Goal: Task Accomplishment & Management: Complete application form

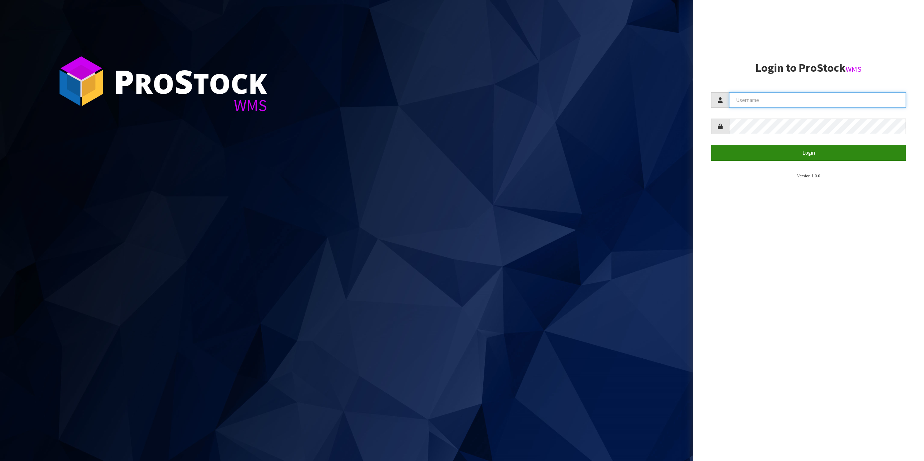
type input "[EMAIL_ADDRESS][DOMAIN_NAME]"
click at [821, 152] on button "Login" at bounding box center [808, 153] width 195 height 16
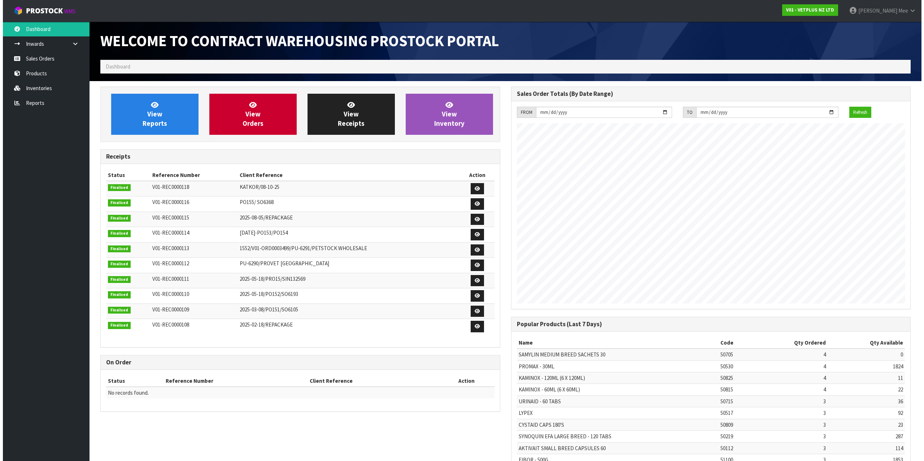
scroll to position [400, 410]
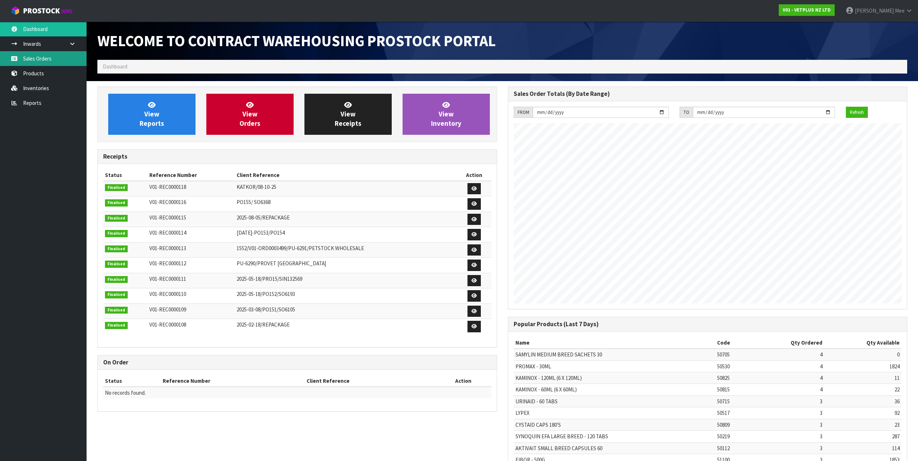
click at [38, 57] on link "Sales Orders" at bounding box center [43, 58] width 87 height 15
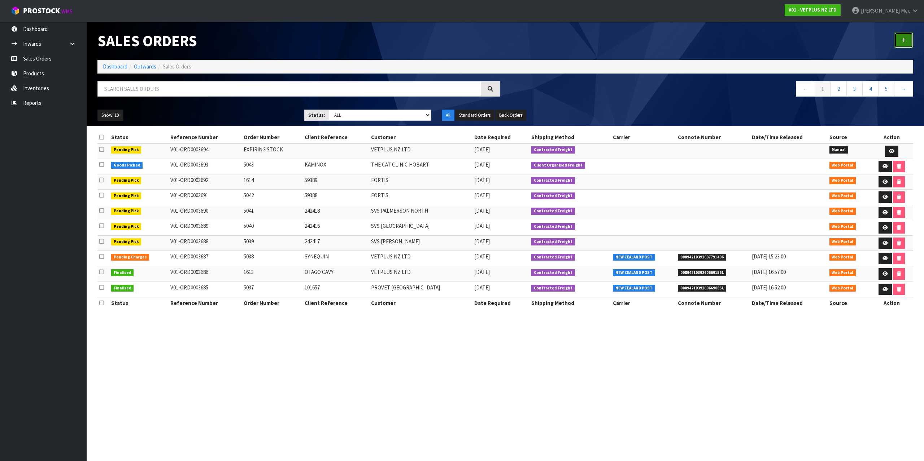
click at [904, 37] on link at bounding box center [903, 40] width 19 height 16
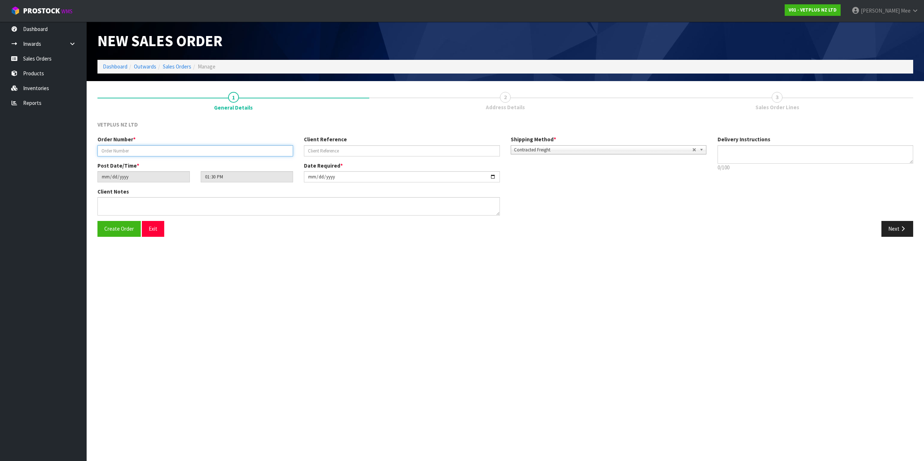
click at [101, 154] on input "text" at bounding box center [195, 150] width 196 height 11
type input "5044"
type input "660704"
click at [901, 233] on button "Next" at bounding box center [897, 229] width 32 height 16
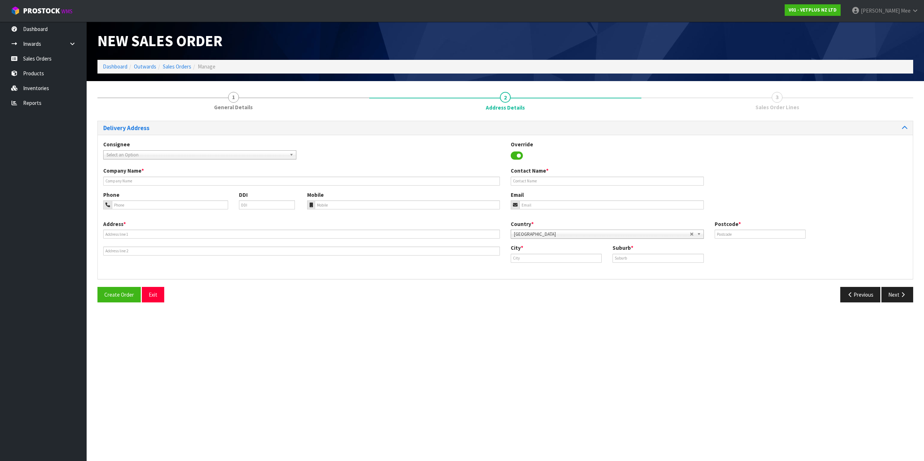
click at [174, 155] on span "Select an Option" at bounding box center [196, 155] width 180 height 9
type input "provet"
click at [157, 171] on li "PROAUCAKL - PROVET [GEOGRAPHIC_DATA]" at bounding box center [199, 175] width 189 height 9
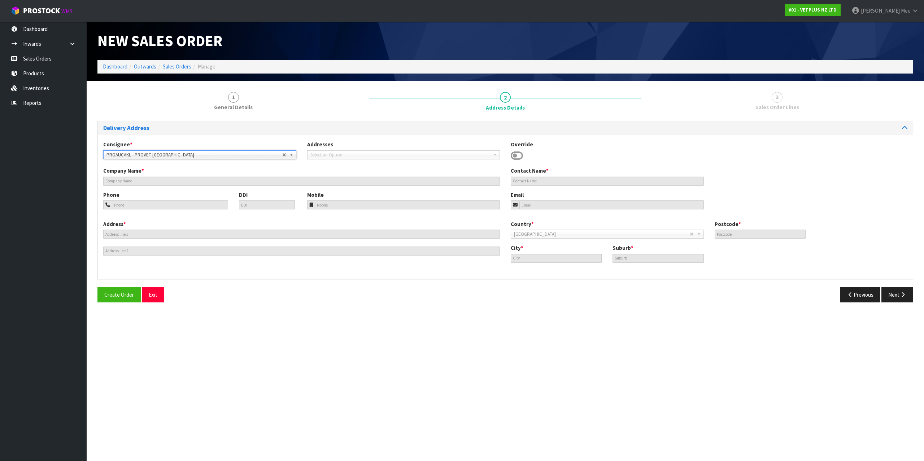
type input "PROVET [GEOGRAPHIC_DATA]"
type input "[STREET_ADDRESS]"
type input "2013"
type input "[GEOGRAPHIC_DATA]"
type input "EAST TAMAKI"
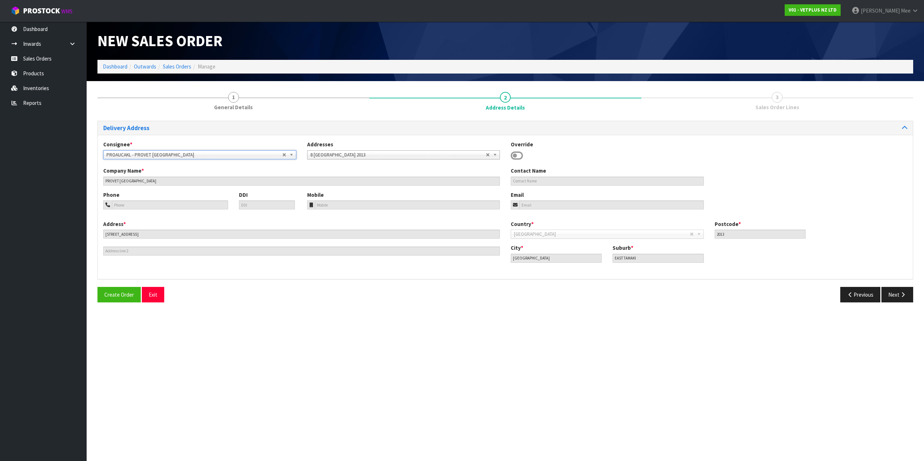
click at [903, 306] on div "Create Order Exit Previous Next" at bounding box center [505, 297] width 826 height 21
click at [903, 292] on icon "button" at bounding box center [902, 294] width 7 height 5
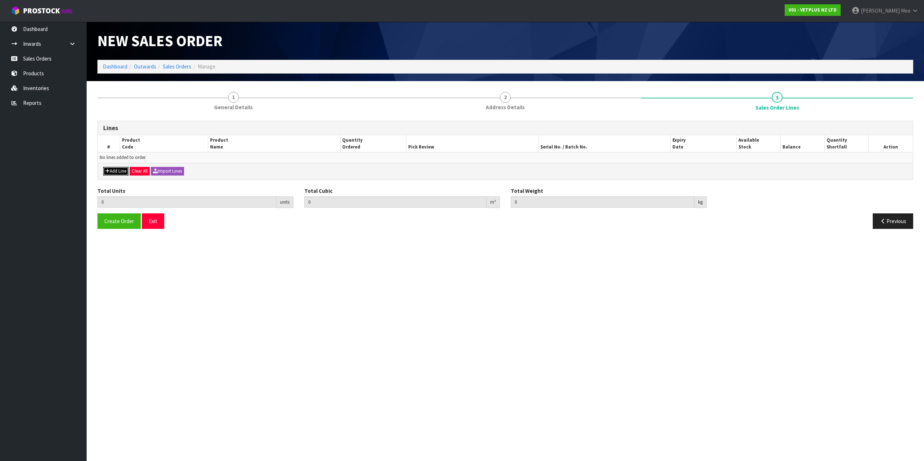
click at [106, 171] on icon "button" at bounding box center [107, 171] width 4 height 5
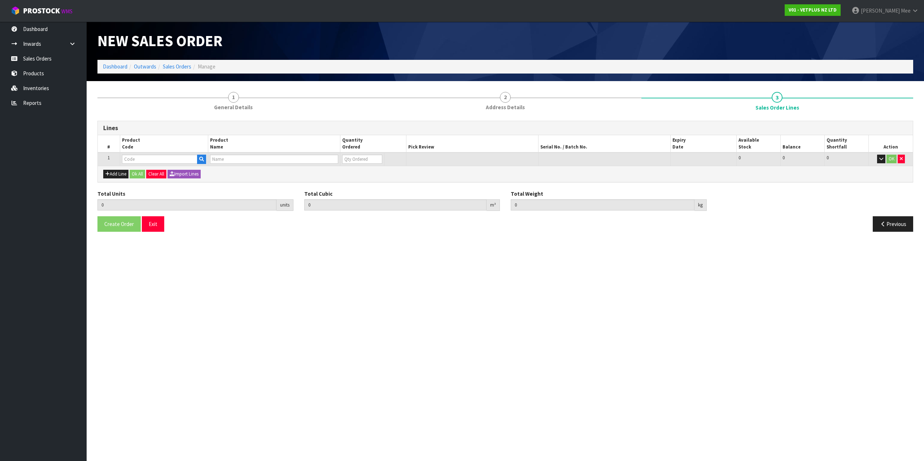
click at [136, 153] on td at bounding box center [164, 159] width 88 height 13
drag, startPoint x: 137, startPoint y: 159, endPoint x: 188, endPoint y: 150, distance: 52.1
click at [138, 159] on input "text" at bounding box center [159, 159] width 75 height 9
type input "50815"
type input "0.000000"
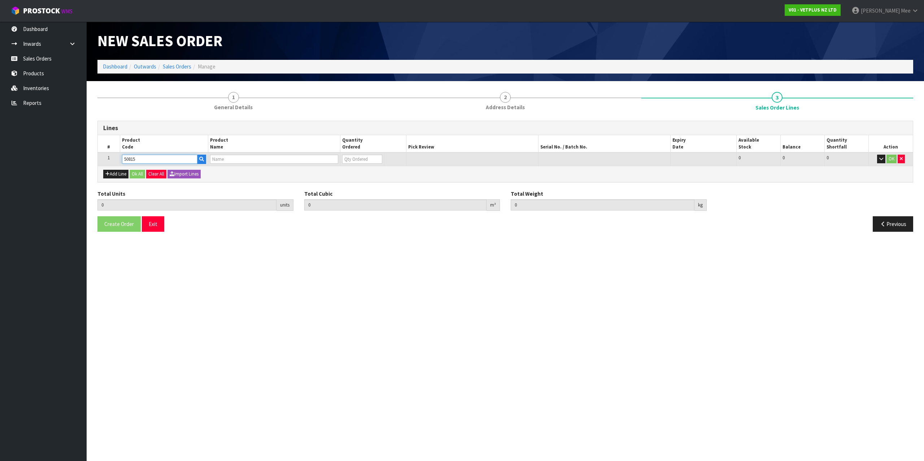
type input "0.000"
type input "KAMINOX - 60ML (6 X 60ML)"
type input "0"
type input "50815"
type input "1"
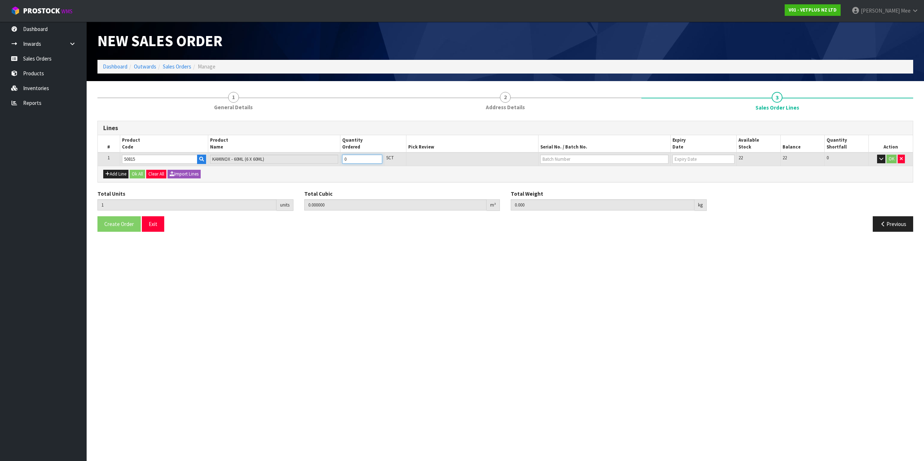
type input "0.001152"
type input "0.68"
type input "1"
click at [377, 157] on input "1" at bounding box center [362, 159] width 40 height 9
type input "2"
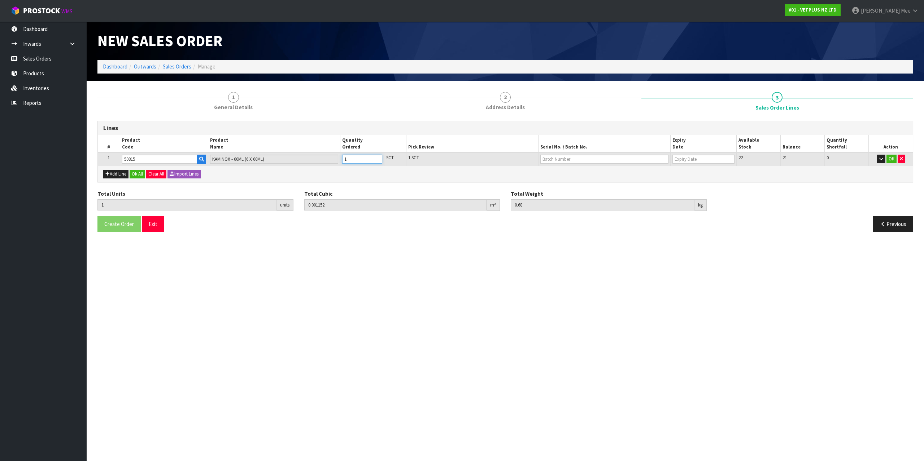
type input "0.002304"
type input "1.36"
type input "2"
click at [377, 156] on input "2" at bounding box center [362, 159] width 40 height 9
type input "3"
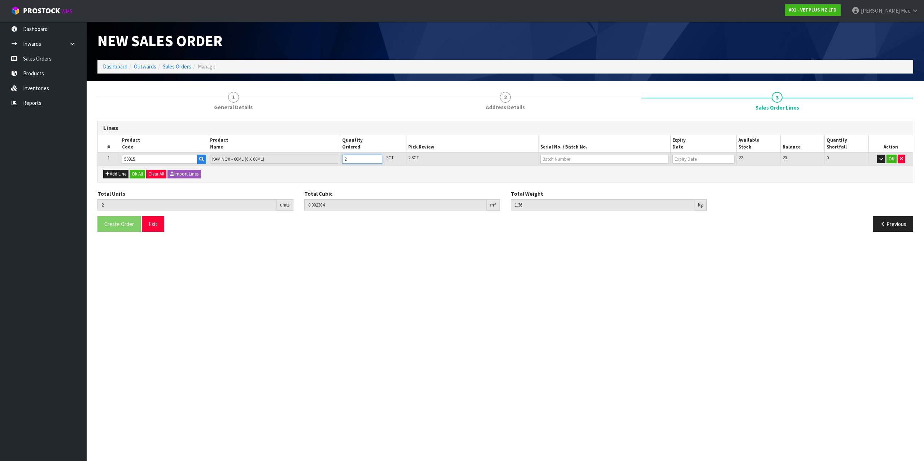
type input "0.003456"
type input "2.04"
type input "3"
click at [377, 156] on input "3" at bounding box center [362, 159] width 40 height 9
type input "4"
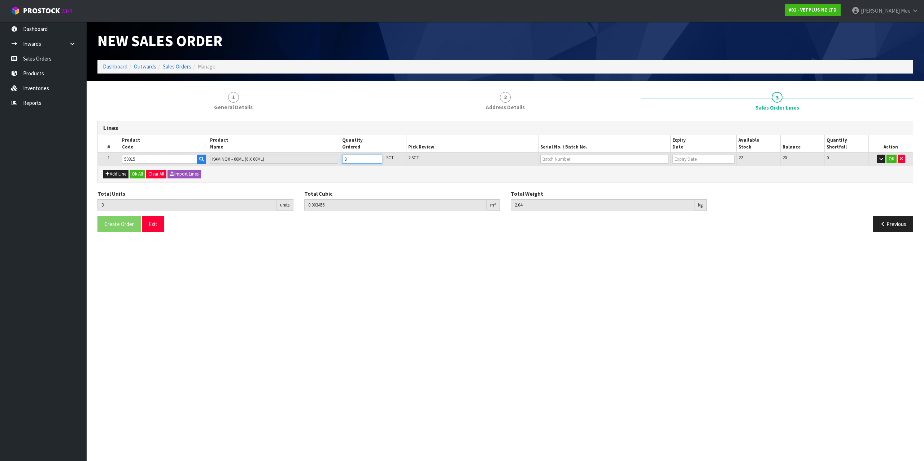
type input "0.004608"
type input "2.72"
type input "4"
click at [377, 156] on input "4" at bounding box center [362, 159] width 40 height 9
click at [122, 175] on button "Add Line" at bounding box center [115, 174] width 25 height 9
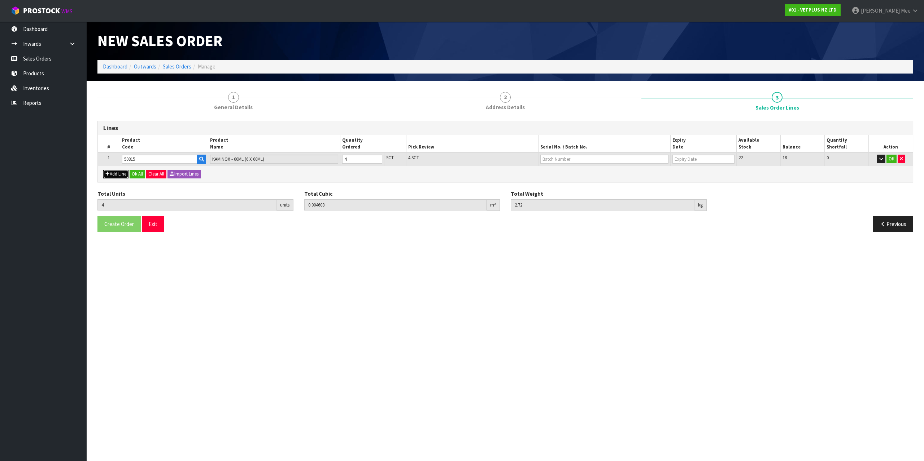
type input "0"
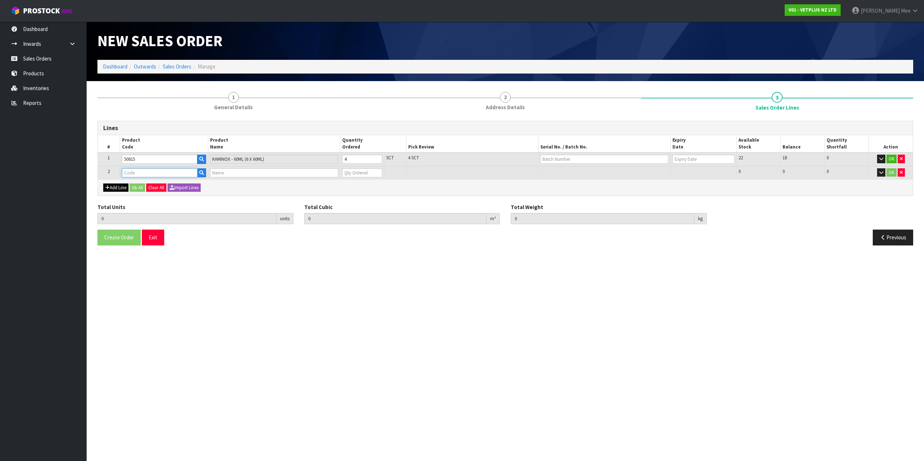
drag, startPoint x: 122, startPoint y: 175, endPoint x: 293, endPoint y: 181, distance: 171.1
click at [134, 174] on input "text" at bounding box center [159, 172] width 75 height 9
type input "50249"
type input "4"
type input "0.004608"
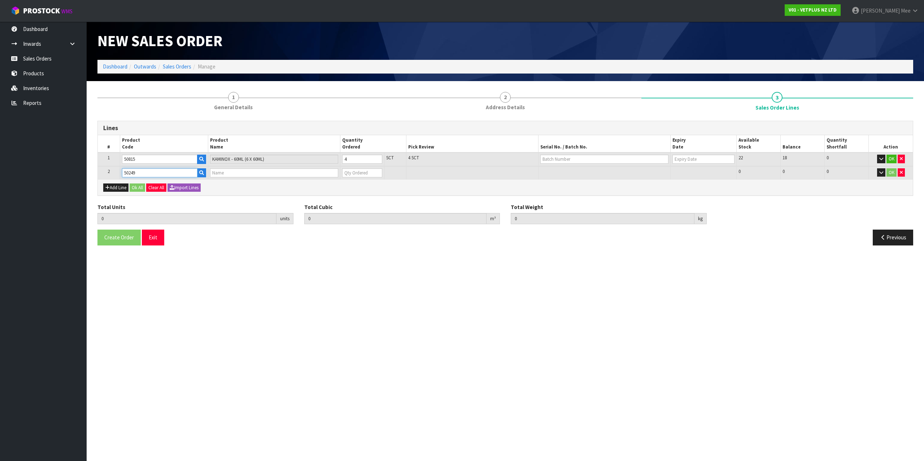
type input "2.72"
type input "SYNOQUIN EFA SMALL BREED - 90 TABS"
type input "0"
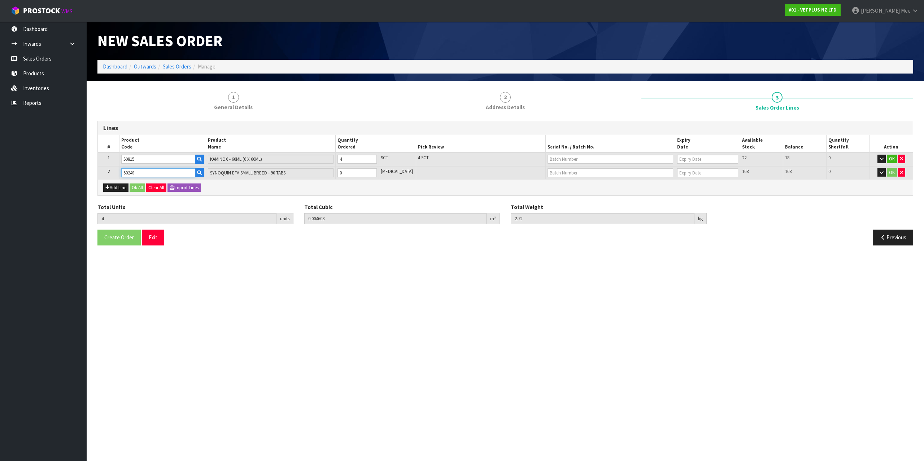
type input "50249"
click at [371, 172] on input "0" at bounding box center [356, 172] width 39 height 9
type input "5"
type input "0.005308"
type input "2.88"
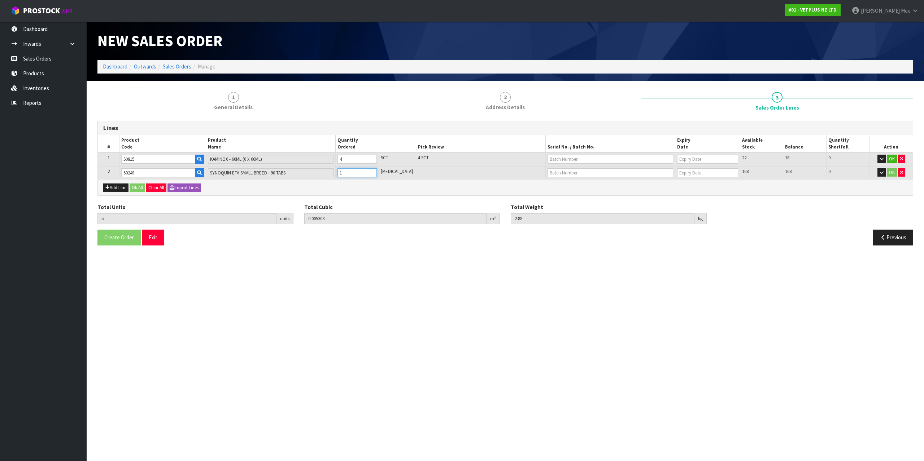
type input "1"
click at [377, 170] on input "1" at bounding box center [356, 172] width 39 height 9
type input "6"
type input "0.006008"
type input "3.04"
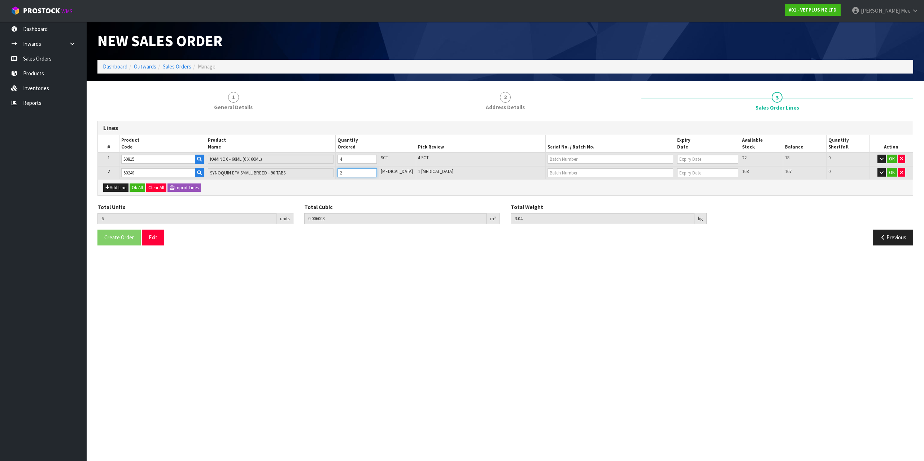
type input "2"
click at [377, 170] on input "2" at bounding box center [356, 172] width 39 height 9
type input "7"
type input "0.006708"
type input "3.2"
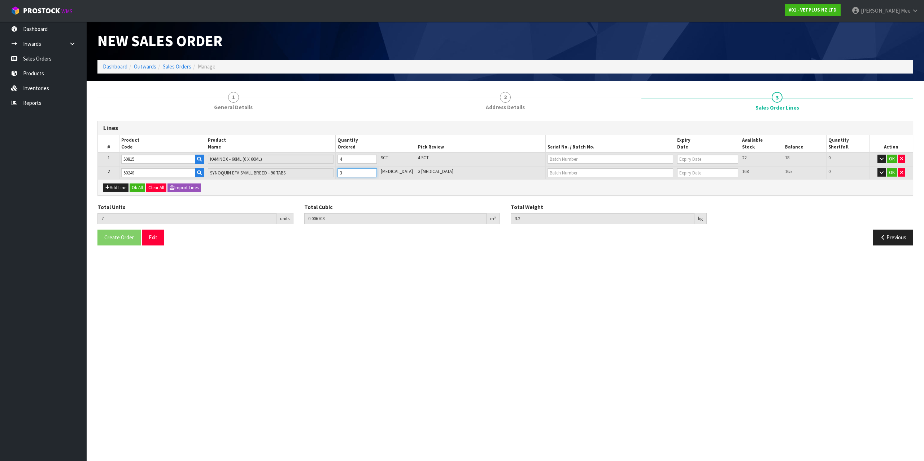
type input "3"
click at [377, 170] on input "3" at bounding box center [356, 172] width 39 height 9
type input "8"
type input "0.007408"
type input "3.36"
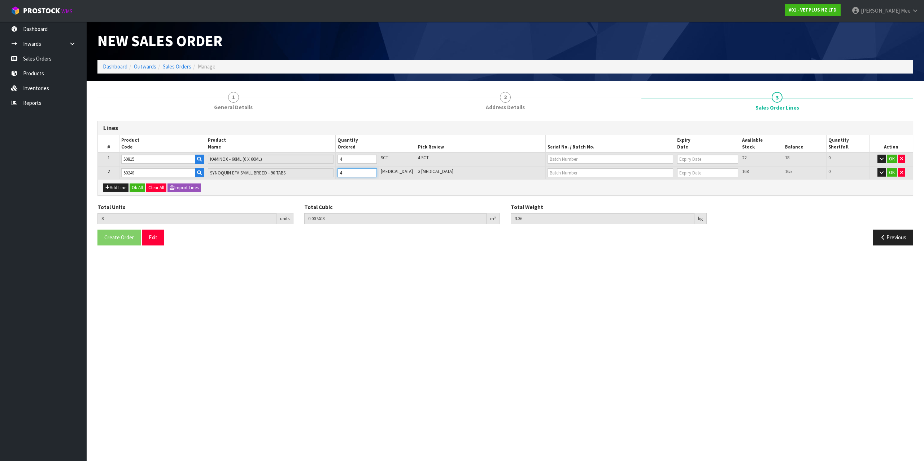
type input "4"
click at [377, 170] on input "4" at bounding box center [356, 172] width 39 height 9
type input "9"
type input "0.008108"
type input "3.52"
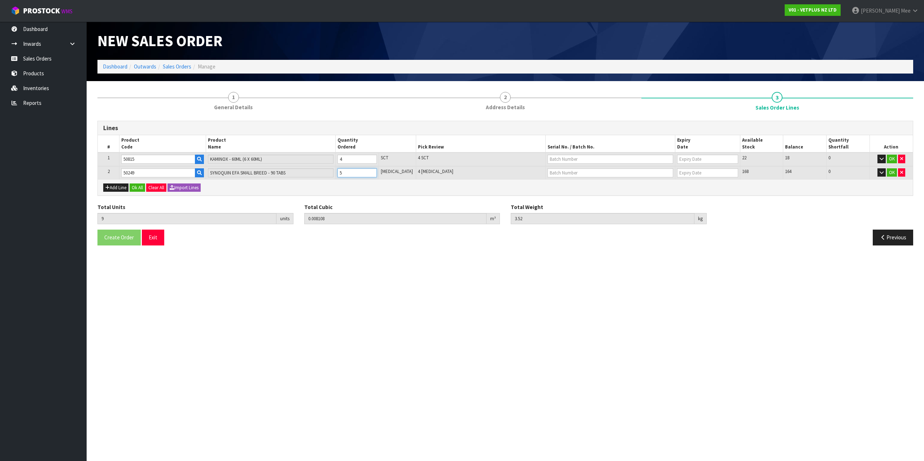
type input "5"
click at [377, 170] on input "5" at bounding box center [356, 172] width 39 height 9
type input "10"
type input "0.008808"
type input "3.68"
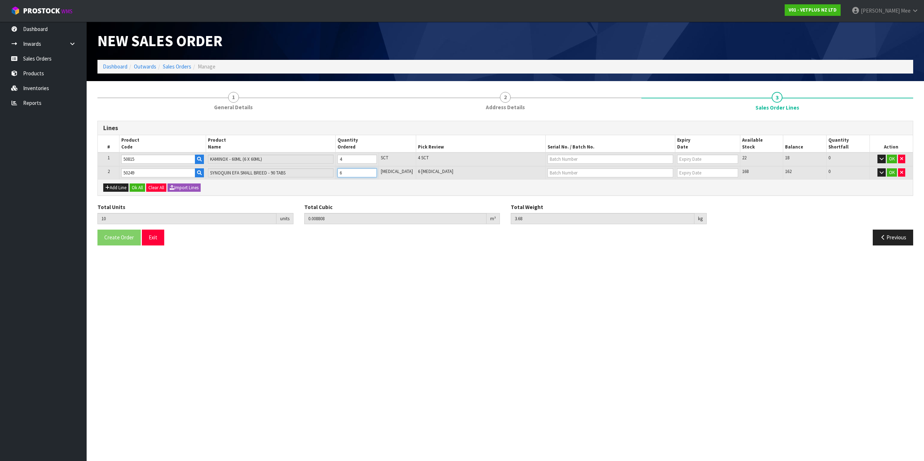
type input "6"
click at [377, 170] on input "6" at bounding box center [356, 172] width 39 height 9
type input "11"
type input "0.009508"
type input "3.84"
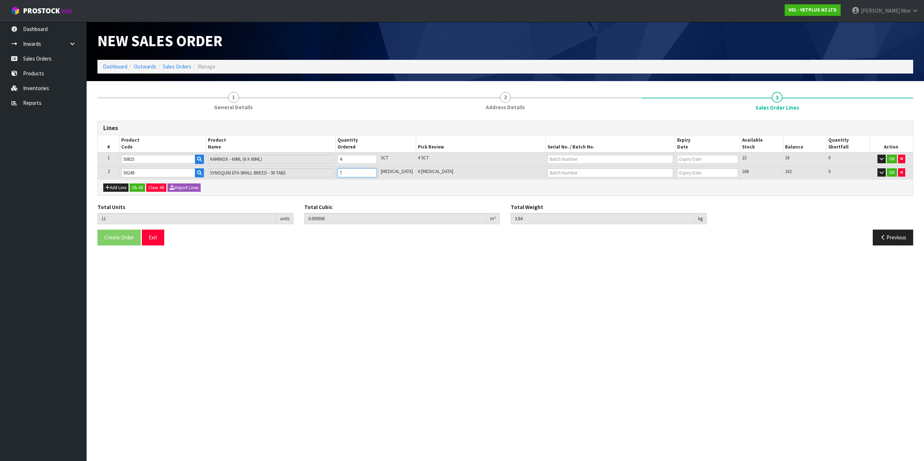
type input "7"
click at [377, 170] on input "7" at bounding box center [356, 172] width 39 height 9
type input "12"
type input "0.010208"
type input "4"
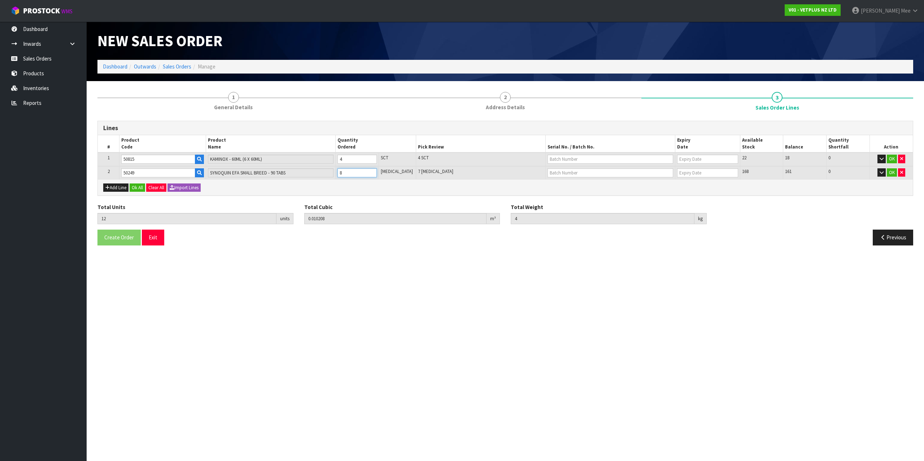
type input "8"
click at [377, 170] on input "8" at bounding box center [356, 172] width 39 height 9
type input "13"
type input "0.010908"
type input "4.16"
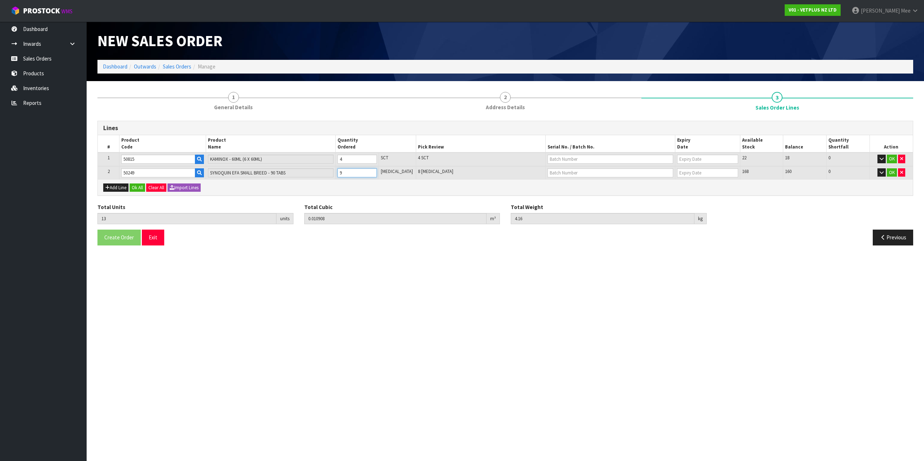
type input "9"
click at [377, 170] on input "9" at bounding box center [356, 172] width 39 height 9
type input "14"
type input "0.011608"
type input "4.32"
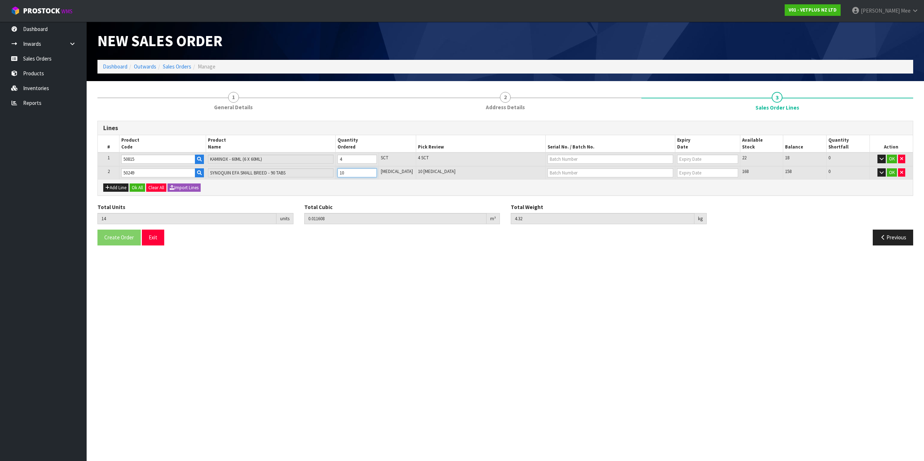
type input "10"
click at [377, 170] on input "10" at bounding box center [356, 172] width 39 height 9
type input "15"
type input "0.012308"
type input "4.48"
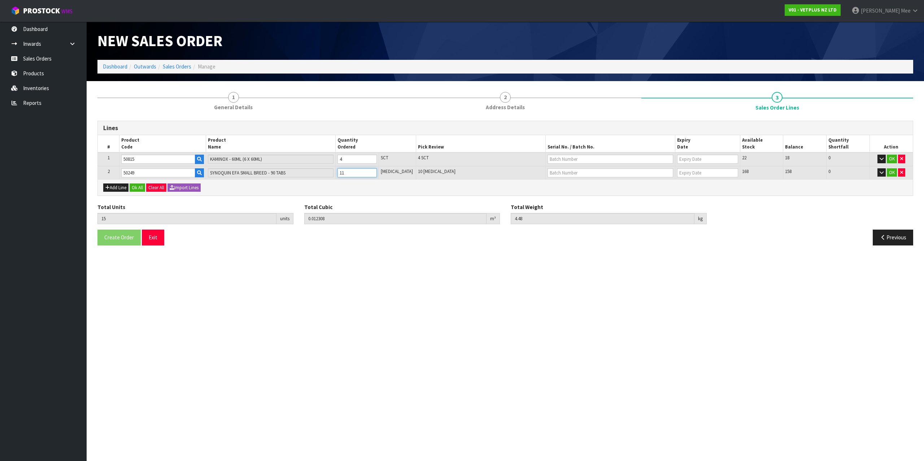
type input "11"
click at [377, 170] on input "11" at bounding box center [356, 172] width 39 height 9
type input "16"
type input "0.013008"
type input "4.64"
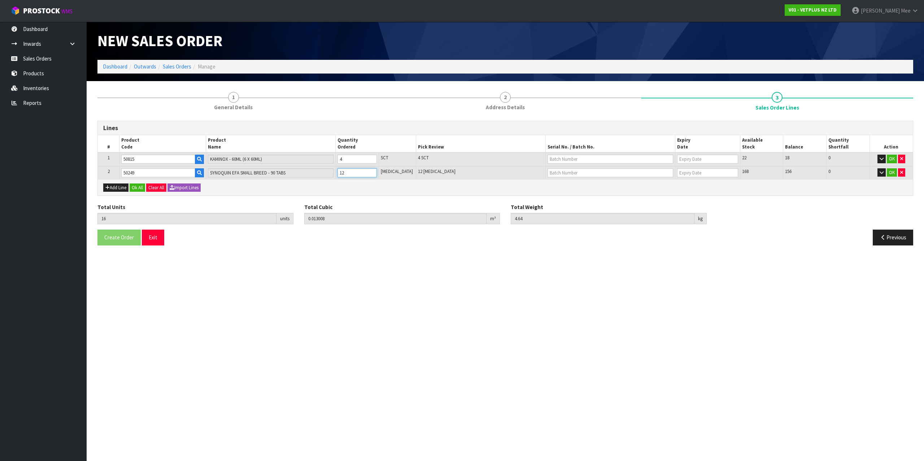
type input "12"
click at [377, 170] on input "12" at bounding box center [356, 172] width 39 height 9
click at [131, 184] on button "Ok All" at bounding box center [138, 188] width 16 height 9
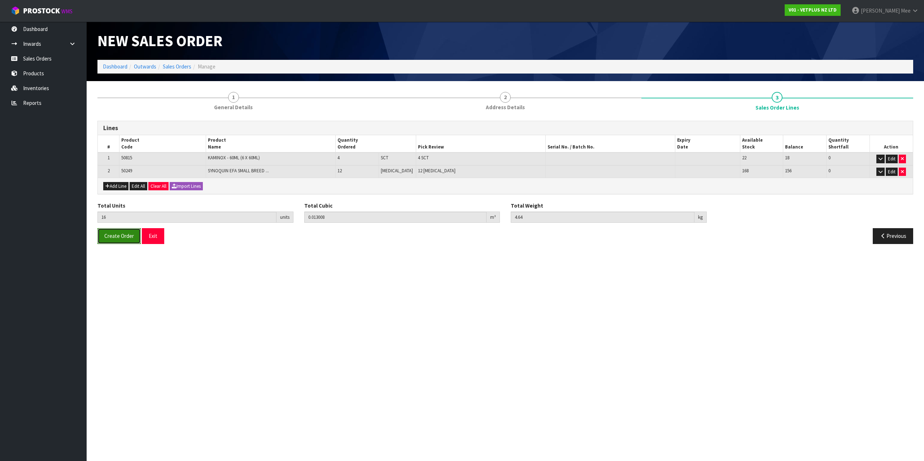
click at [114, 237] on span "Create Order" at bounding box center [119, 236] width 30 height 7
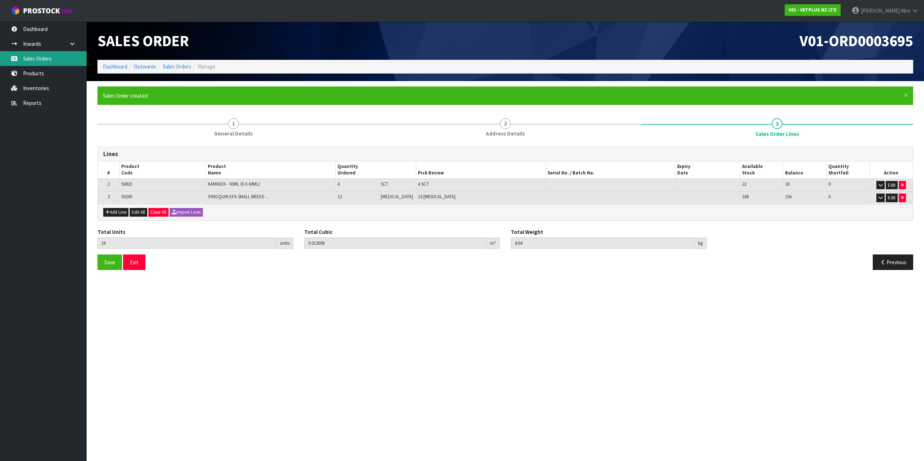
click at [39, 56] on link "Sales Orders" at bounding box center [43, 58] width 87 height 15
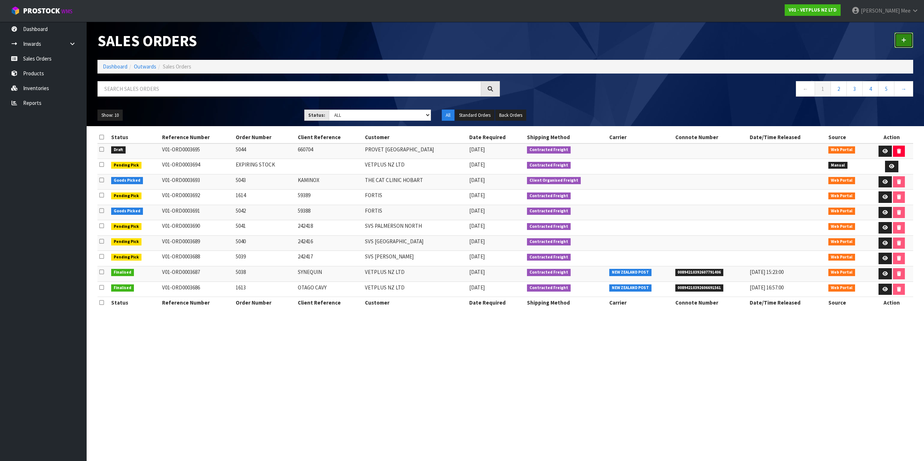
drag, startPoint x: 905, startPoint y: 43, endPoint x: 898, endPoint y: 44, distance: 6.9
click at [905, 43] on link at bounding box center [903, 40] width 19 height 16
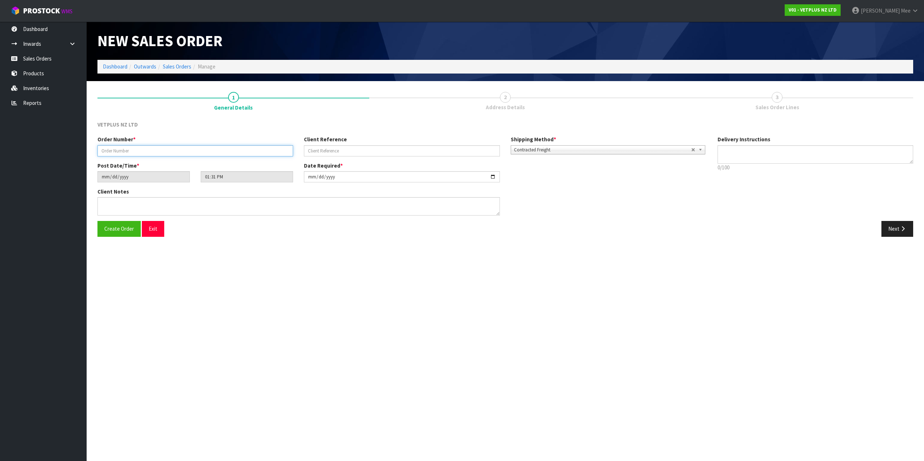
click at [141, 153] on input "text" at bounding box center [195, 150] width 196 height 11
drag, startPoint x: 175, startPoint y: 152, endPoint x: 200, endPoint y: 158, distance: 24.9
click at [176, 152] on input "text" at bounding box center [195, 150] width 196 height 11
type input "0"
type input "5045"
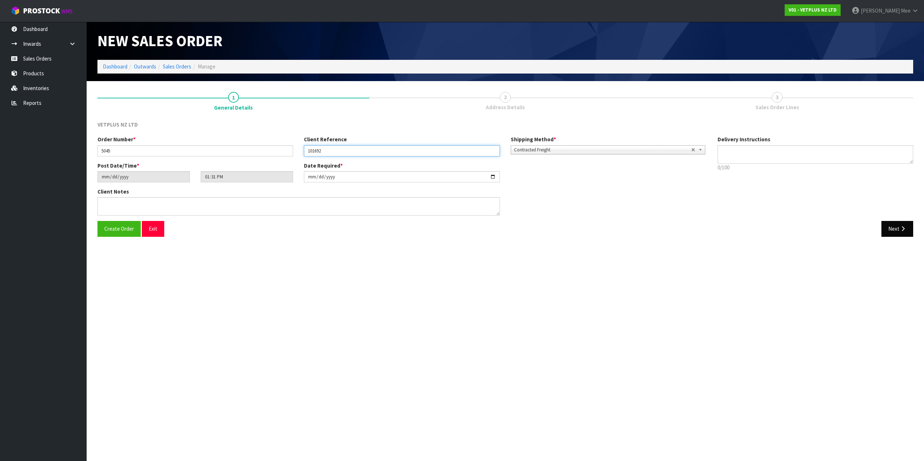
type input "101692"
click at [887, 226] on button "Next" at bounding box center [897, 229] width 32 height 16
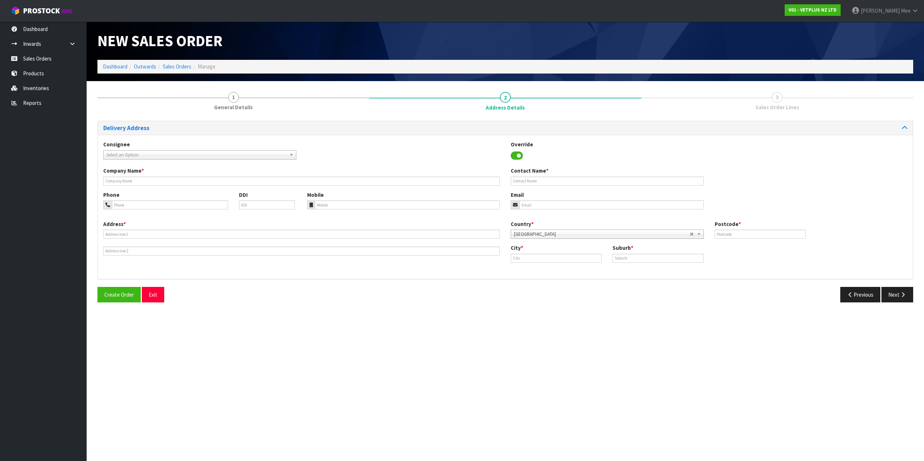
click at [163, 152] on span "Select an Option" at bounding box center [196, 155] width 180 height 9
type input "provet c"
click at [178, 176] on li "PROCHRCHC - PROVET C HRISTCHURCH" at bounding box center [199, 175] width 189 height 9
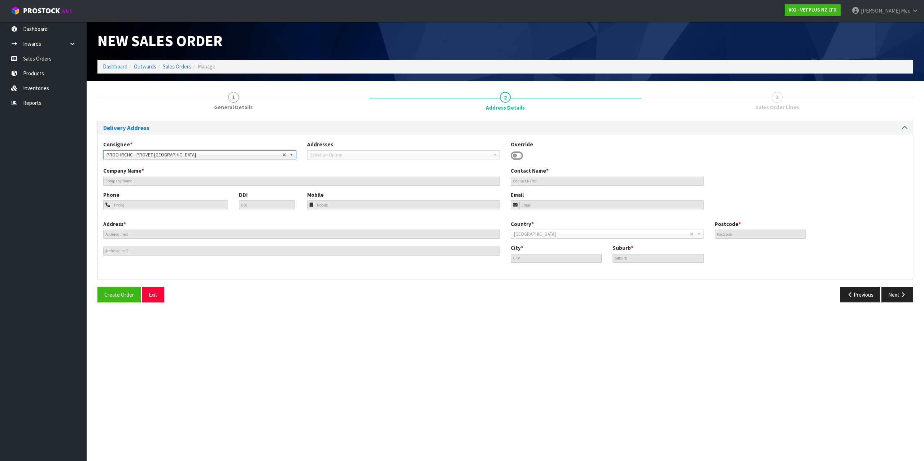
type input "PROVET [GEOGRAPHIC_DATA]"
type input "[STREET_ADDRESS][PERSON_NAME]"
type input "8042"
type input "[GEOGRAPHIC_DATA]"
type input "WIGRAM"
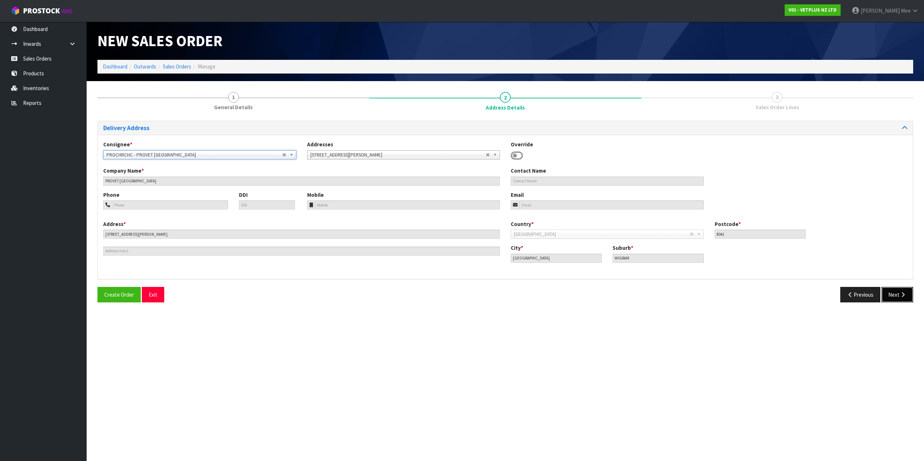
click at [905, 290] on button "Next" at bounding box center [897, 295] width 32 height 16
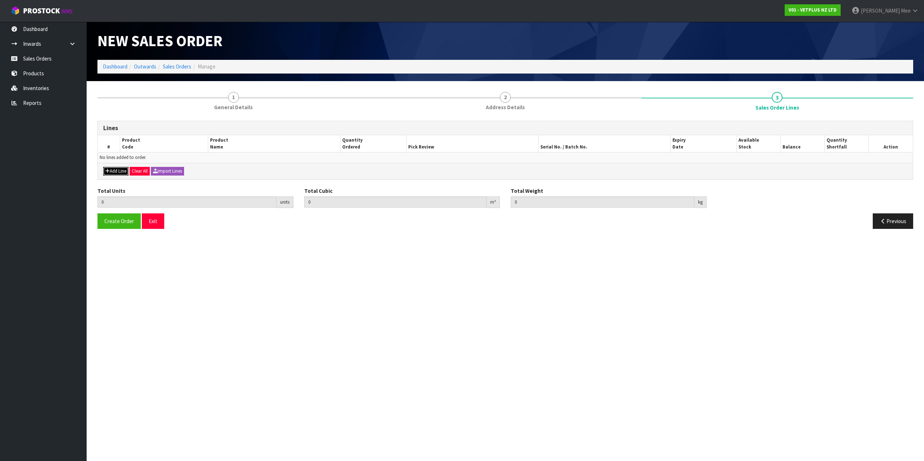
click at [109, 168] on button "Add Line" at bounding box center [115, 171] width 25 height 9
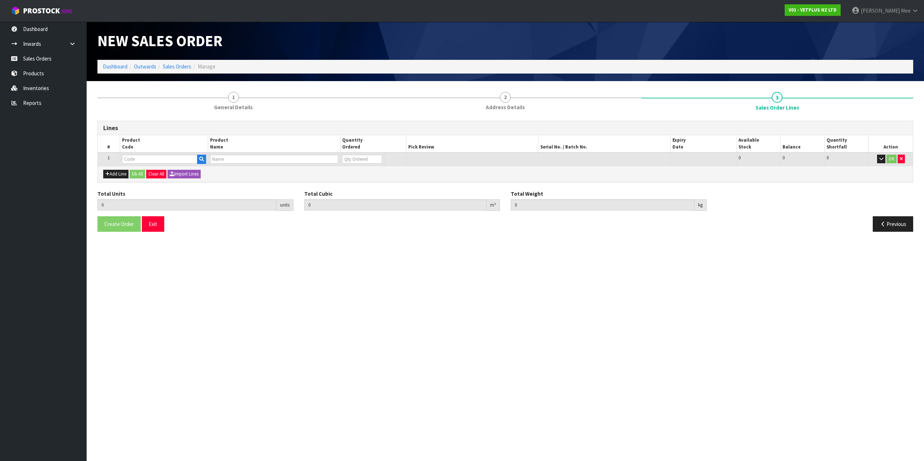
click at [121, 162] on td at bounding box center [164, 159] width 88 height 13
drag, startPoint x: 124, startPoint y: 161, endPoint x: 153, endPoint y: 157, distance: 29.4
click at [124, 161] on input "text" at bounding box center [159, 159] width 75 height 9
type input "50224"
type input "0.000000"
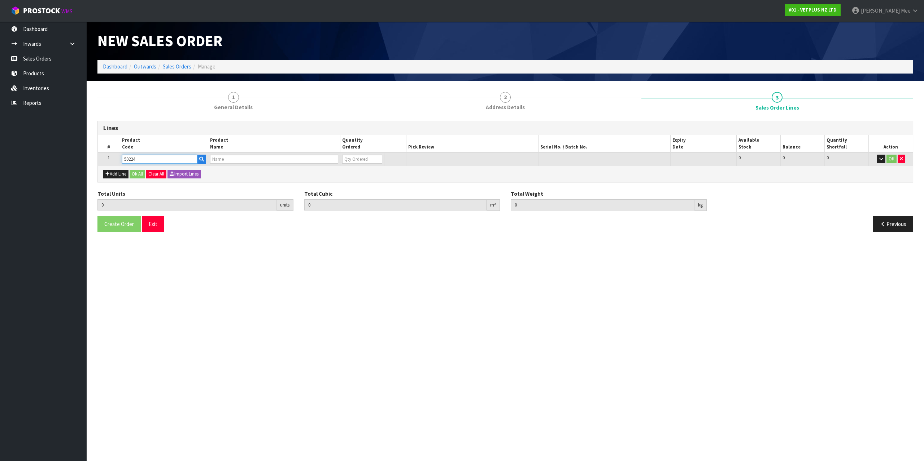
type input "0.000"
type input "SYNOQUIN EFA MEDIUM BREED - 120 CAPS"
type input "0"
type input "50224"
type input "1"
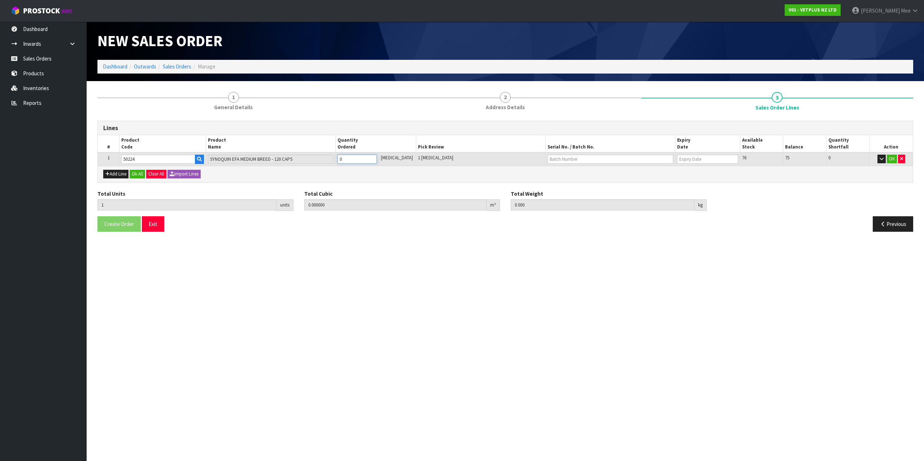
type input "0.0014"
type input "0.25"
type input "1"
click at [377, 157] on input "1" at bounding box center [356, 159] width 39 height 9
type input "2"
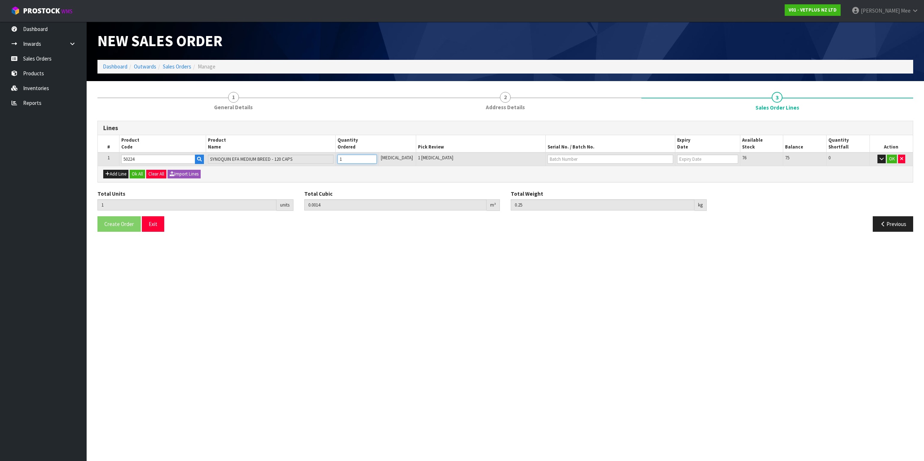
type input "0.0028"
type input "0.5"
type input "2"
click at [377, 157] on input "2" at bounding box center [356, 159] width 39 height 9
type input "3"
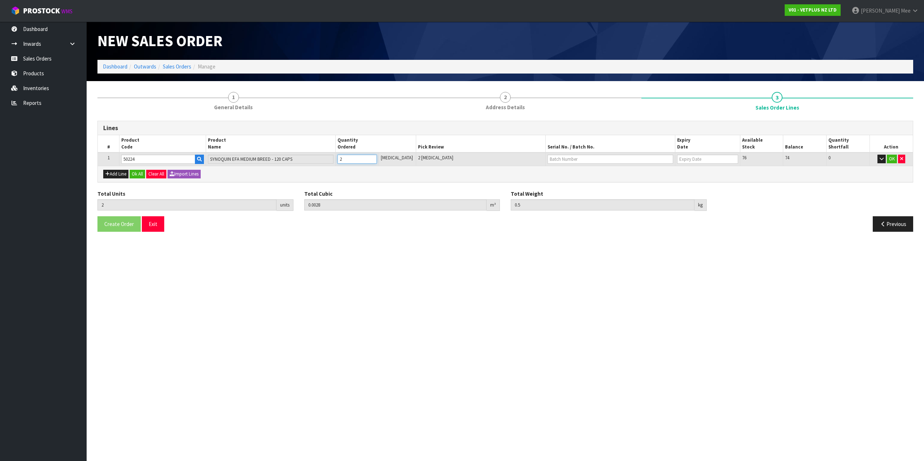
type input "0.0042"
type input "0.75"
type input "3"
click at [377, 157] on input "3" at bounding box center [356, 159] width 39 height 9
click at [142, 174] on button "Ok All" at bounding box center [138, 174] width 16 height 9
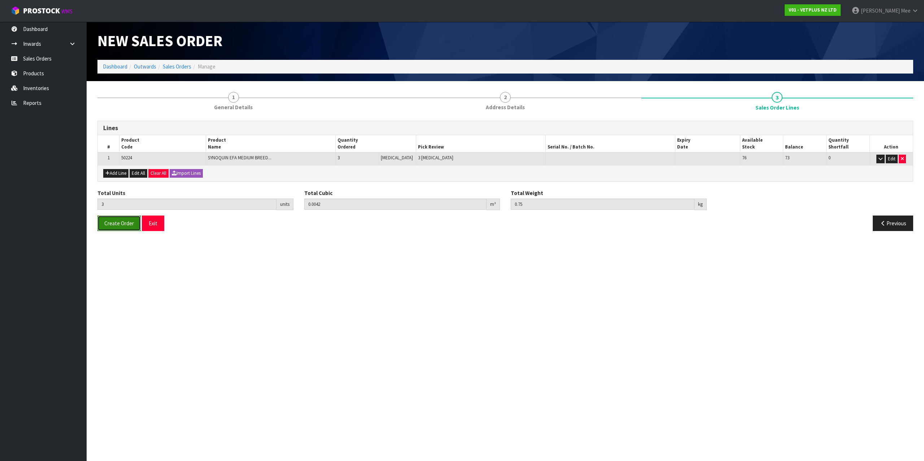
click at [126, 224] on span "Create Order" at bounding box center [119, 223] width 30 height 7
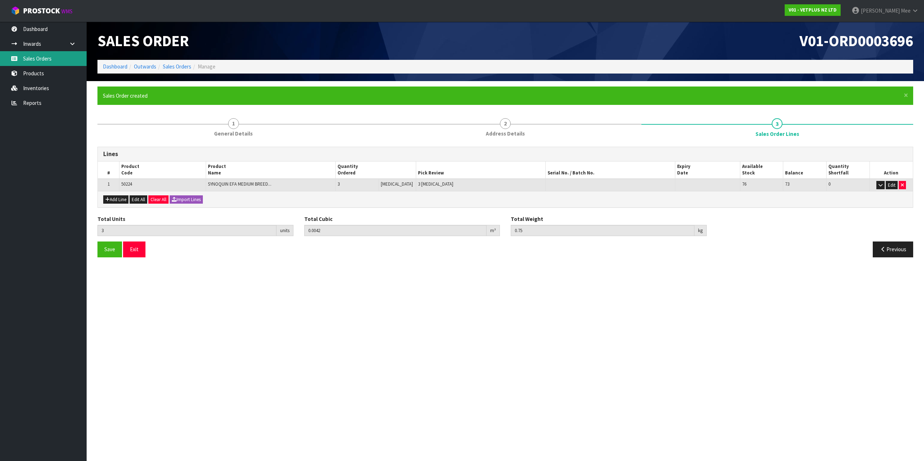
click at [63, 57] on link "Sales Orders" at bounding box center [43, 58] width 87 height 15
